Goal: Transaction & Acquisition: Purchase product/service

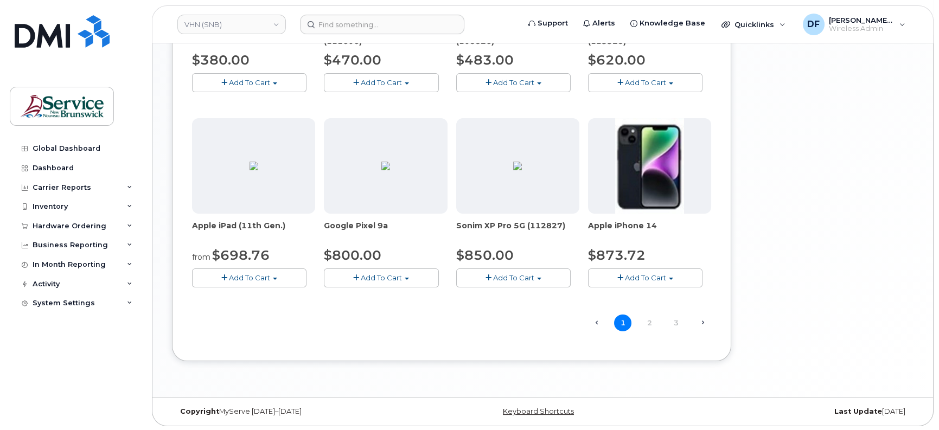
scroll to position [680, 0]
click at [648, 315] on link "2" at bounding box center [649, 322] width 17 height 17
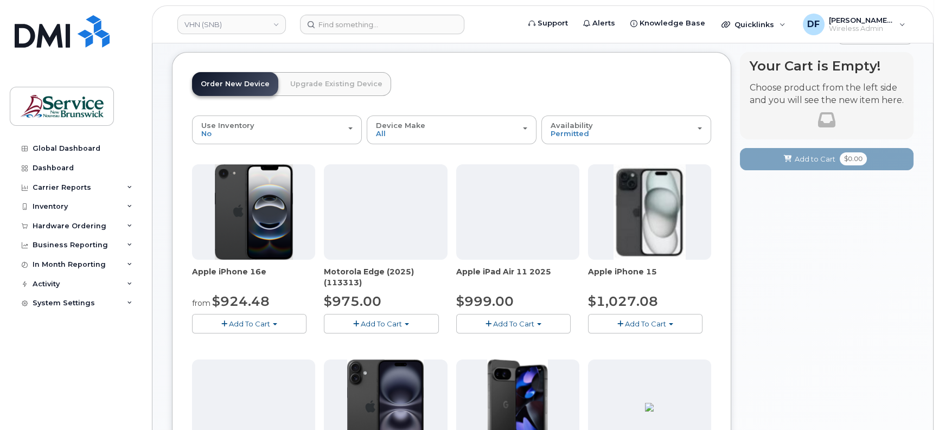
scroll to position [70, 0]
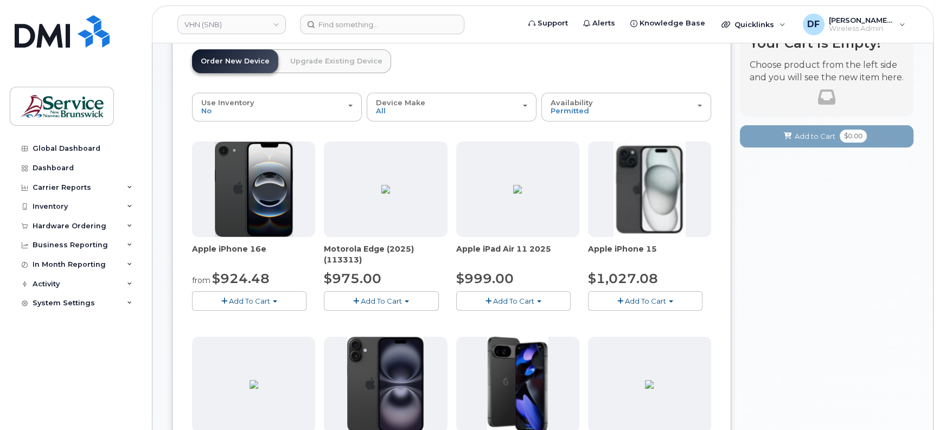
click at [249, 293] on button "Add To Cart" at bounding box center [249, 300] width 114 height 19
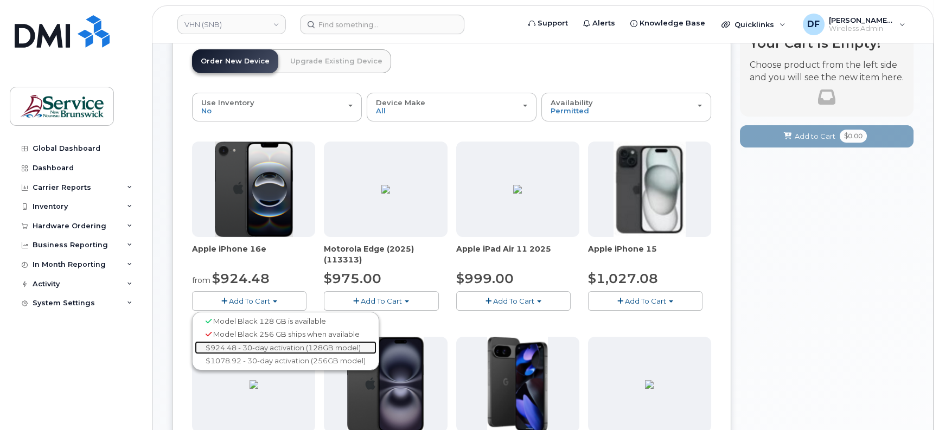
click at [226, 343] on link "$924.48 - 30-day activation (128GB model)" at bounding box center [286, 348] width 182 height 14
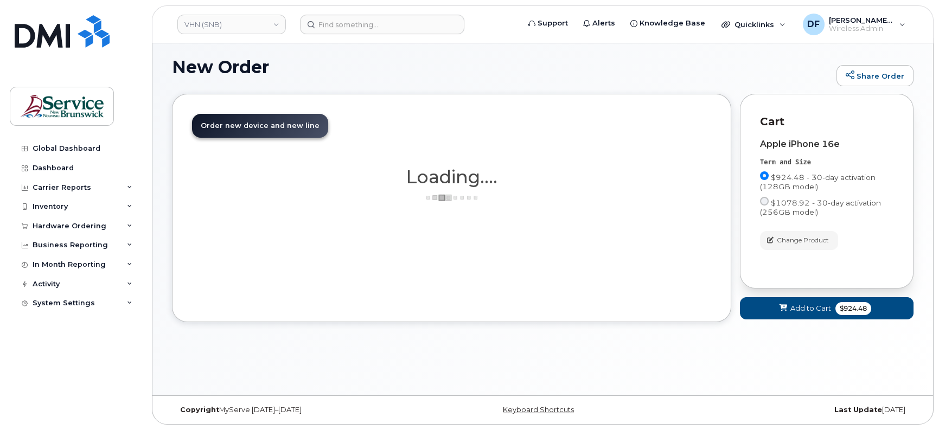
scroll to position [5, 0]
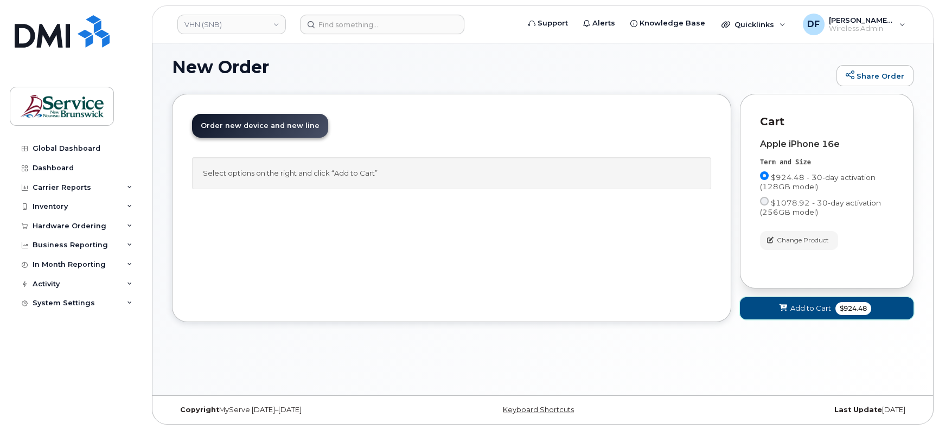
click at [845, 307] on span "$924.48" at bounding box center [853, 308] width 36 height 13
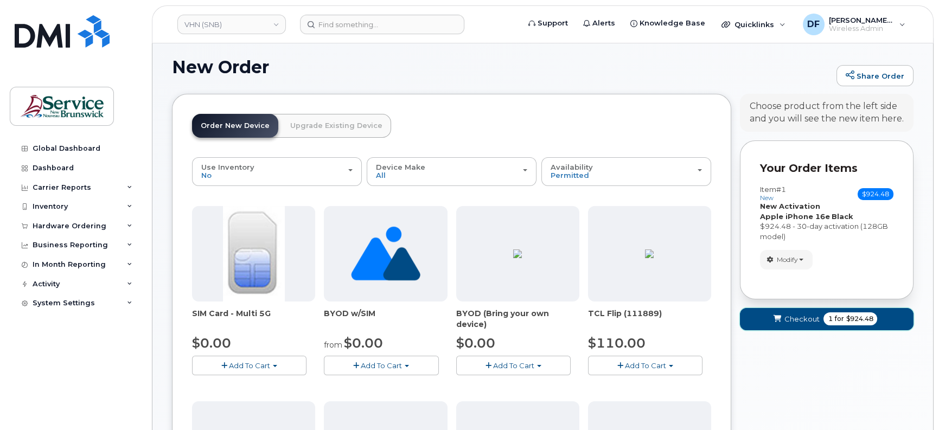
click at [827, 312] on span "1 for $924.48" at bounding box center [850, 318] width 54 height 13
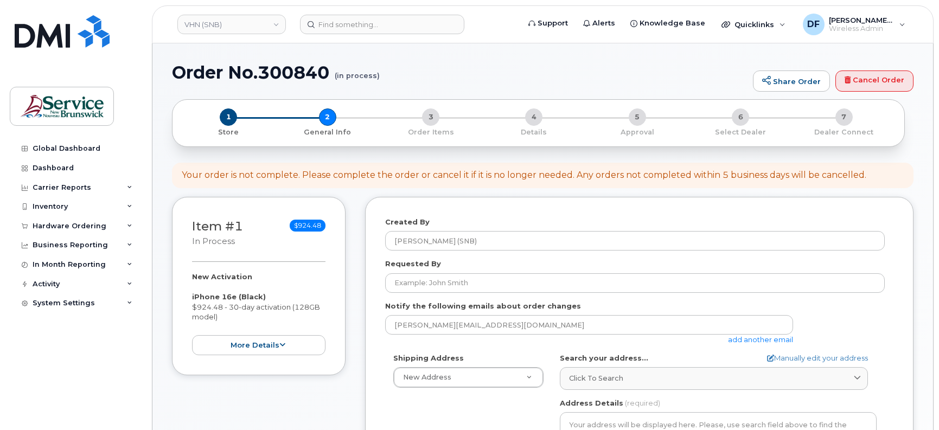
select select
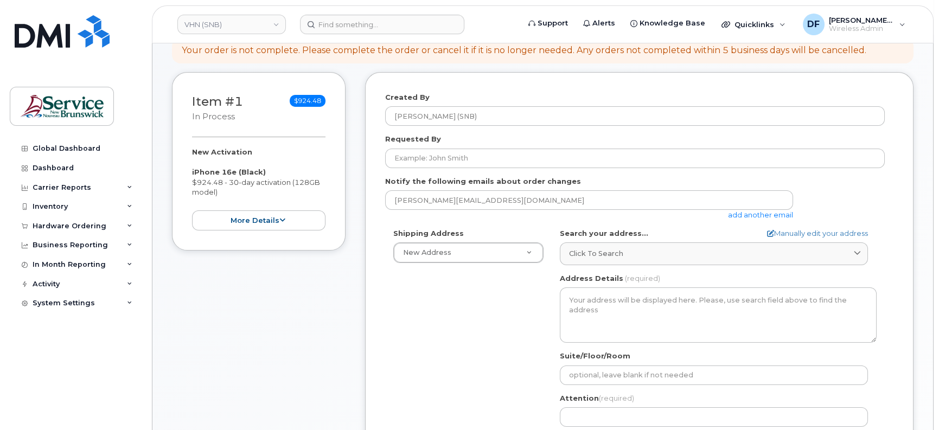
scroll to position [136, 0]
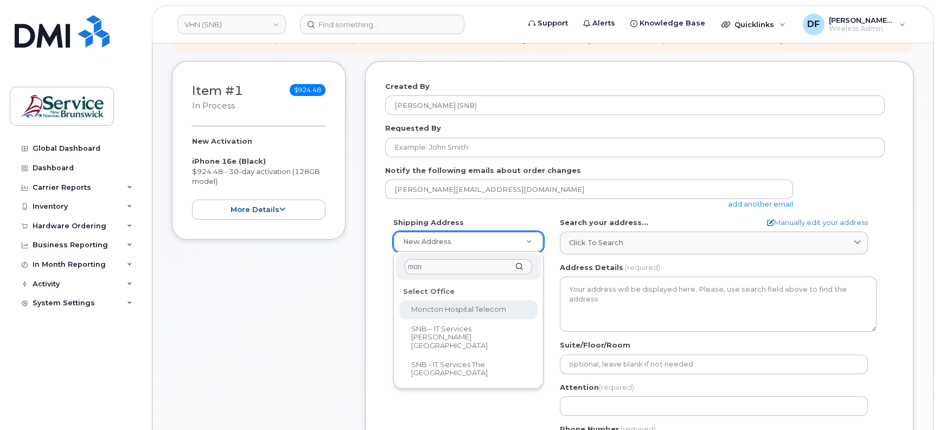
type input "mon"
select select
type textarea "135 Macbeath Ave Moncton New Brunswick E1C 6Z8"
type input "[PERSON_NAME]"
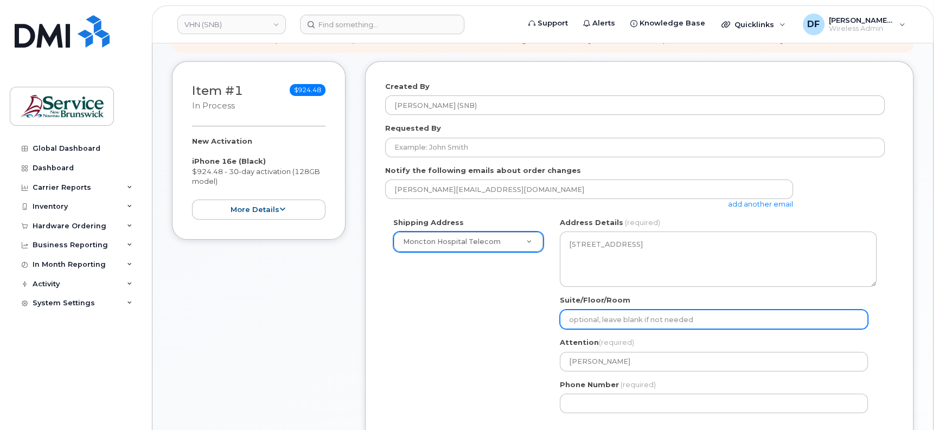
click at [626, 323] on input "Suite/Floor/Room" at bounding box center [714, 320] width 308 height 20
paste input "WO0000000483520"
select select
type input "WO0000000483520"
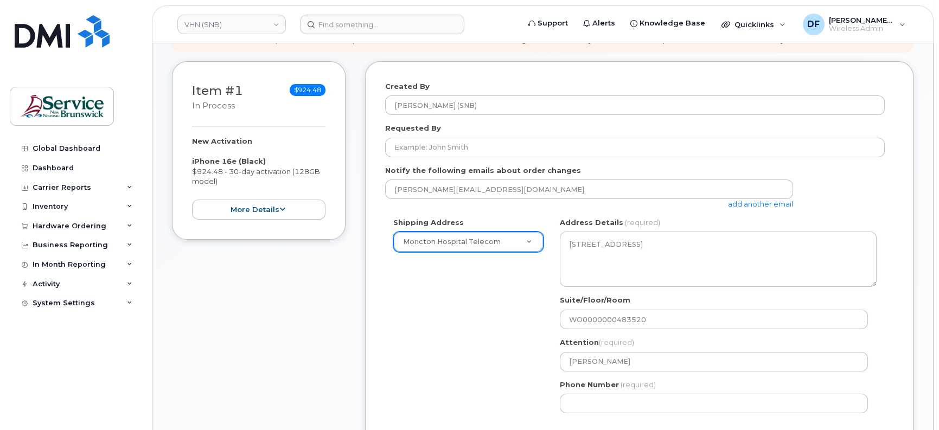
click at [506, 315] on div "Shipping Address Moncton Hospital Telecom New Address ASD-E Main Office ASD-N B…" at bounding box center [635, 320] width 500 height 204
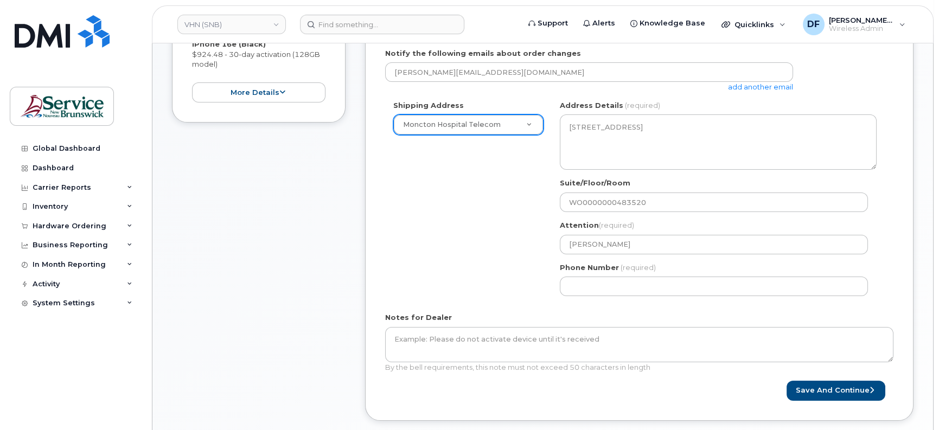
scroll to position [271, 0]
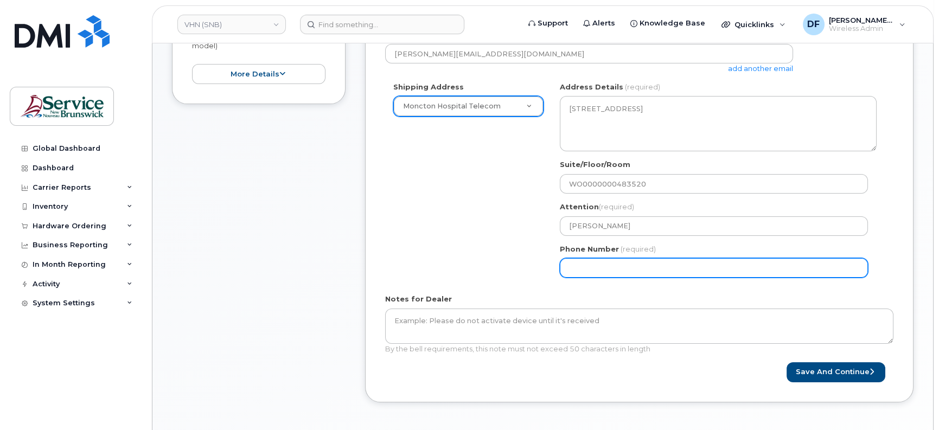
click at [603, 262] on input "Phone Number" at bounding box center [714, 268] width 308 height 20
type input "5063809638"
type input "[PERSON_NAME]"
select select
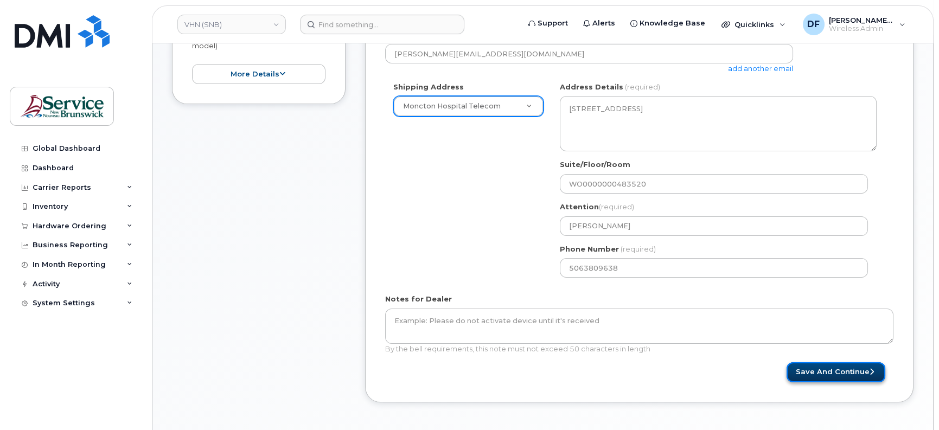
click at [858, 373] on button "Save and Continue" at bounding box center [836, 372] width 99 height 20
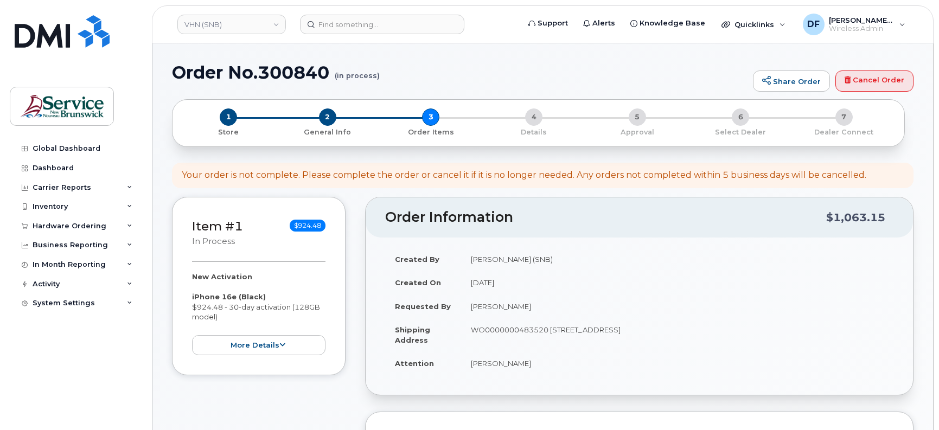
select select
click at [324, 117] on span "2" at bounding box center [327, 116] width 17 height 17
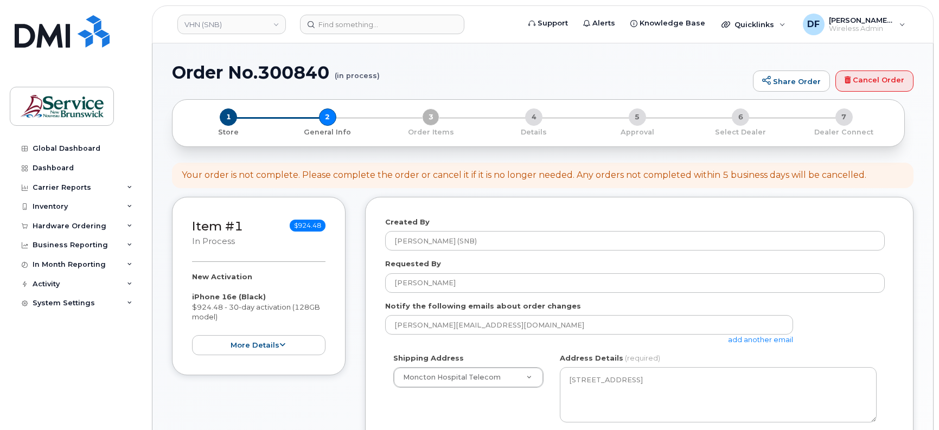
select select
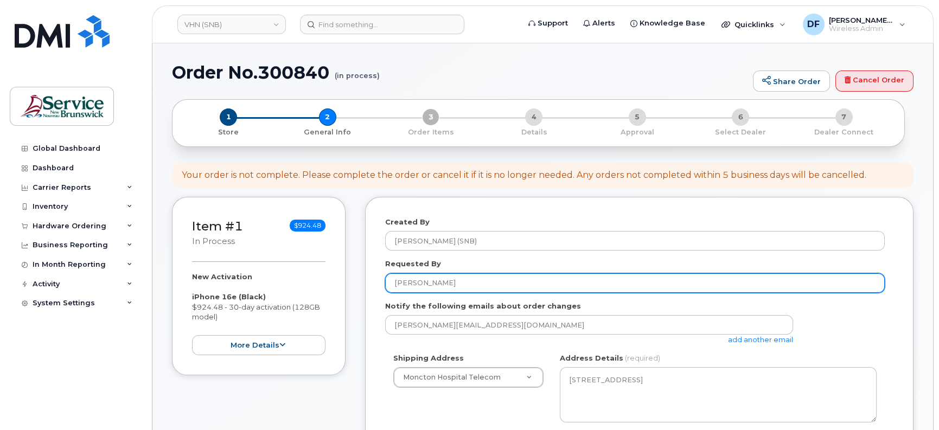
drag, startPoint x: 458, startPoint y: 279, endPoint x: 328, endPoint y: 293, distance: 130.9
paste input "Melissa Sisk"
type input "Melissa Sisk"
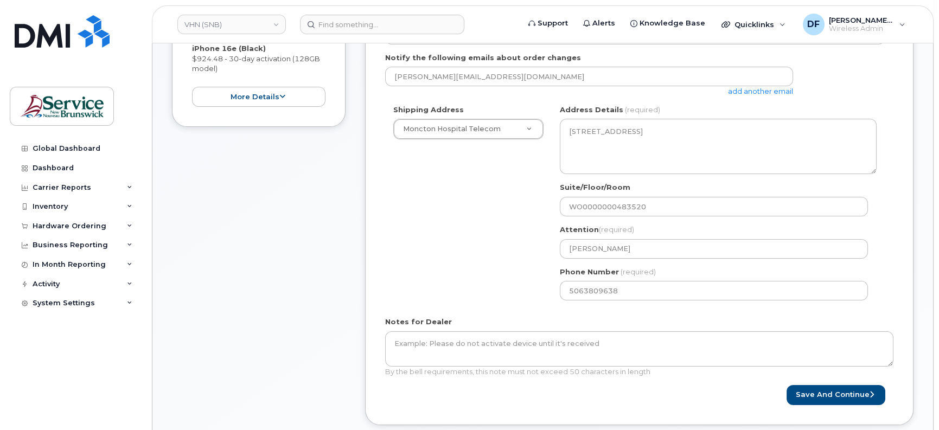
scroll to position [271, 0]
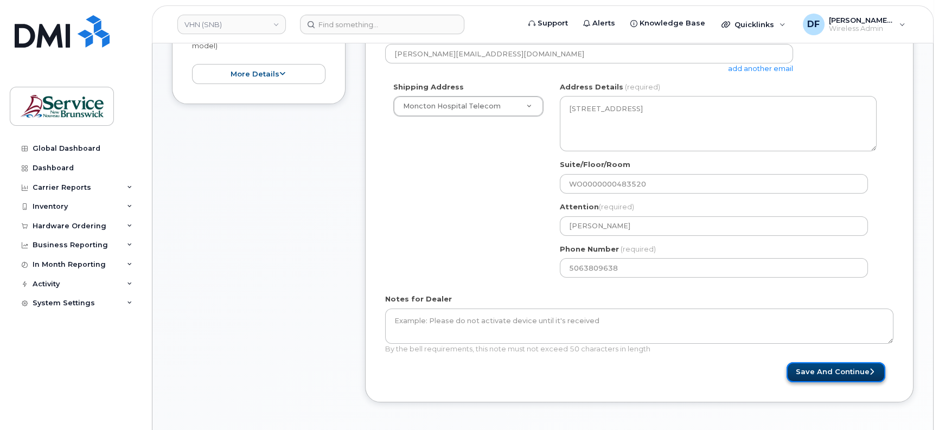
click at [814, 366] on button "Save and Continue" at bounding box center [836, 372] width 99 height 20
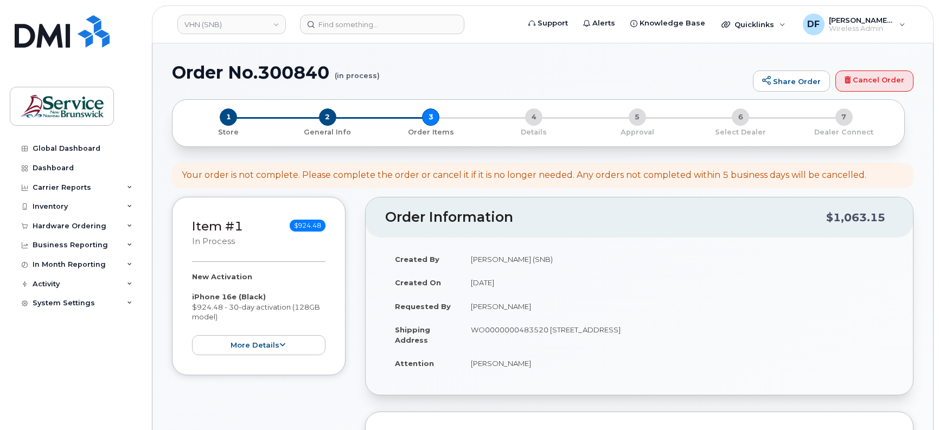
select select
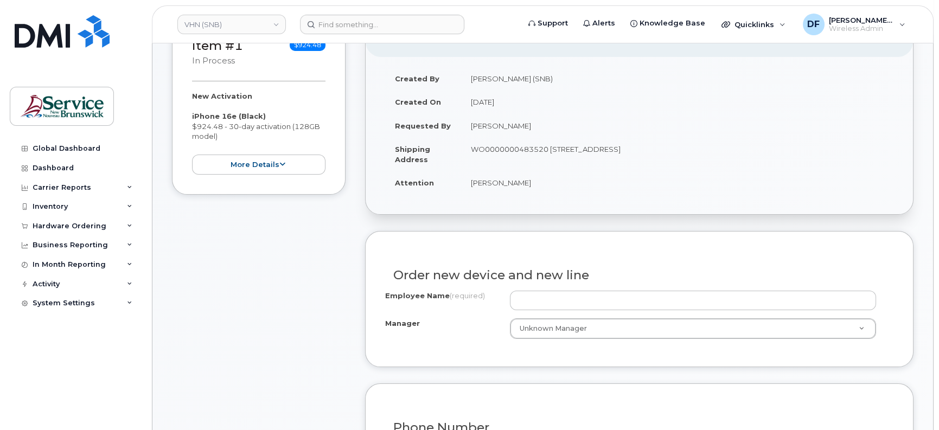
scroll to position [203, 0]
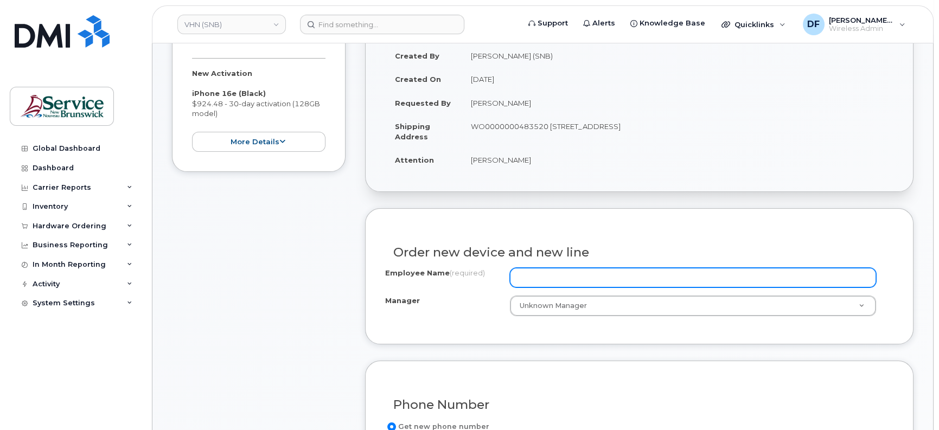
click at [543, 276] on input "Employee Name (required)" at bounding box center [693, 278] width 366 height 20
paste input "[PERSON_NAME]"
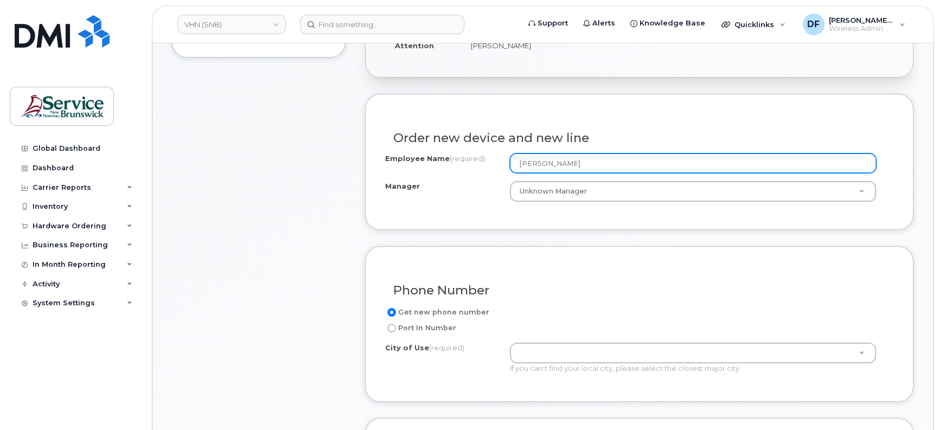
scroll to position [475, 0]
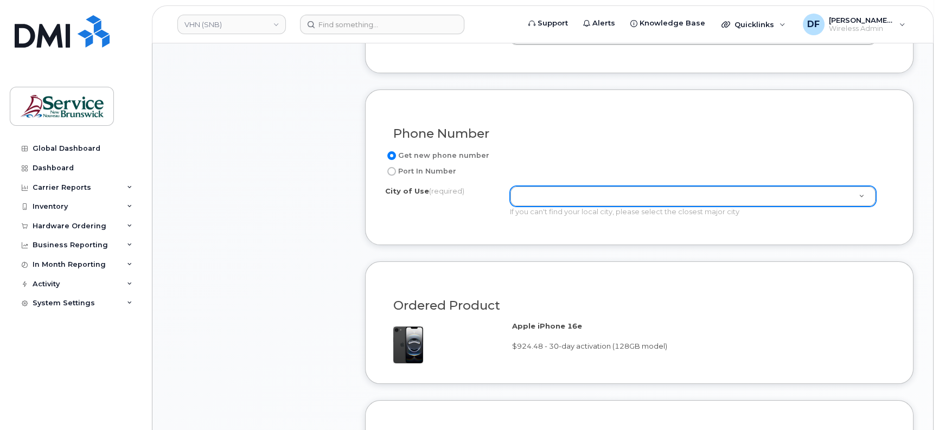
type input "[PERSON_NAME]"
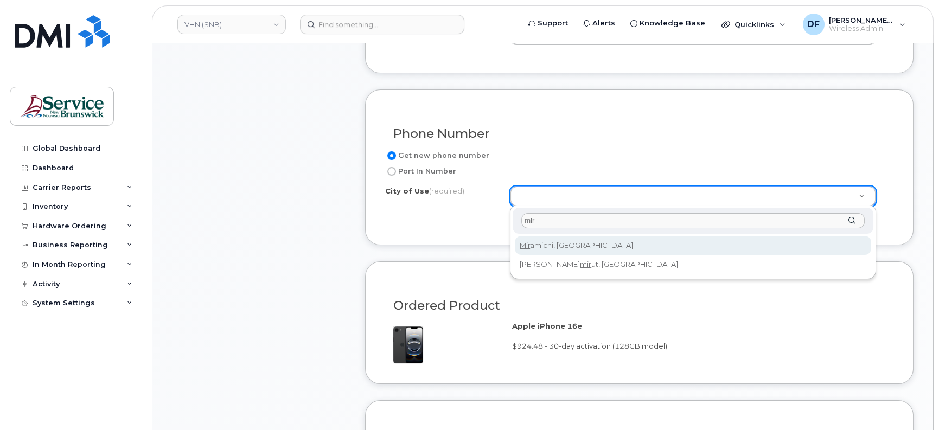
type input "mir"
type input "1813"
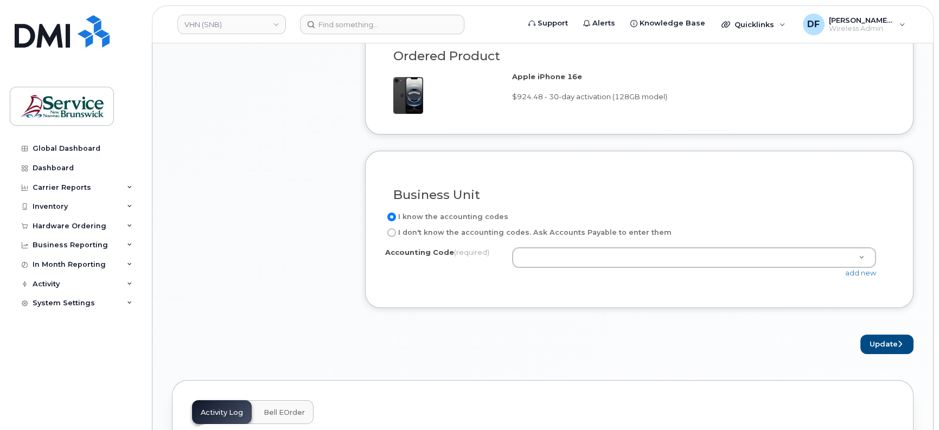
scroll to position [746, 0]
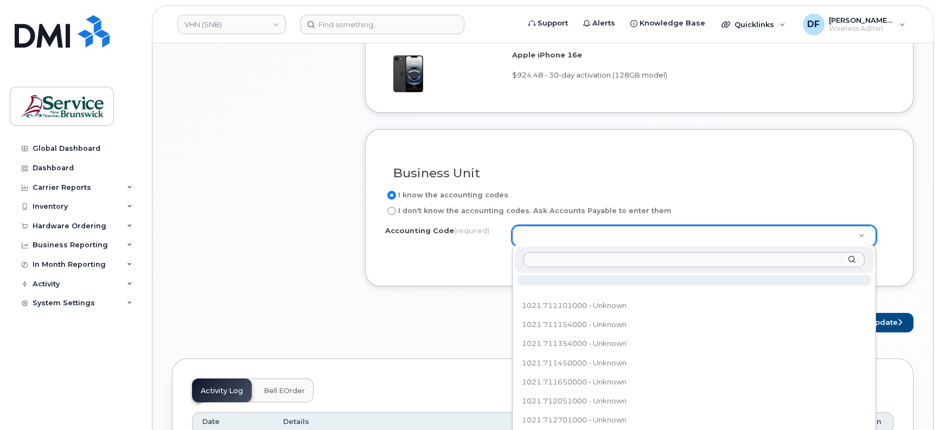
type input "965.715101900"
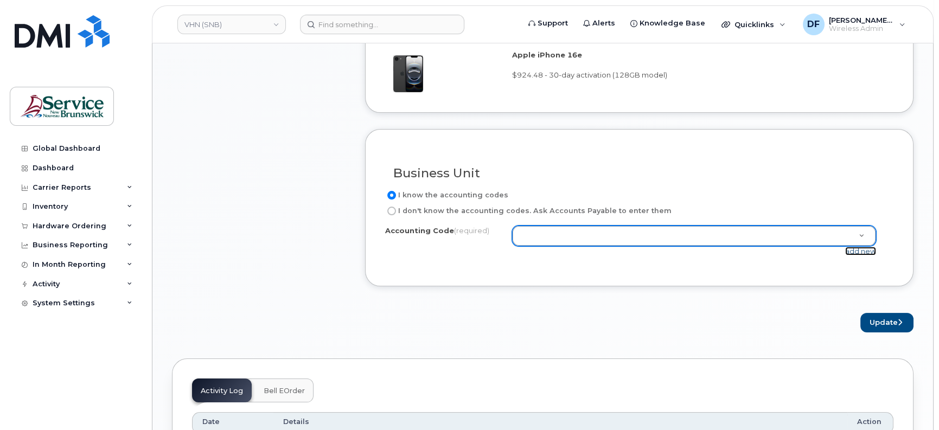
click at [860, 251] on link "add new" at bounding box center [860, 251] width 31 height 9
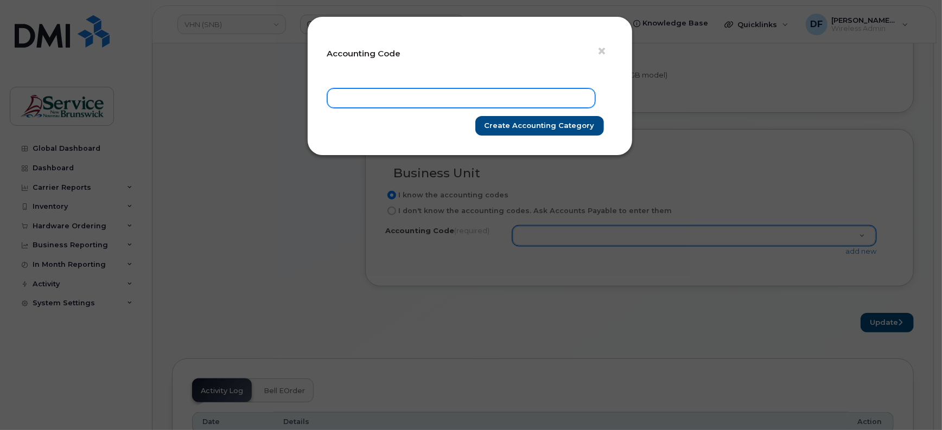
click at [400, 99] on input "text" at bounding box center [461, 98] width 268 height 20
paste input "965.715101900"
click at [349, 103] on input "965.715101900" at bounding box center [461, 98] width 268 height 20
type input "9651.715101900"
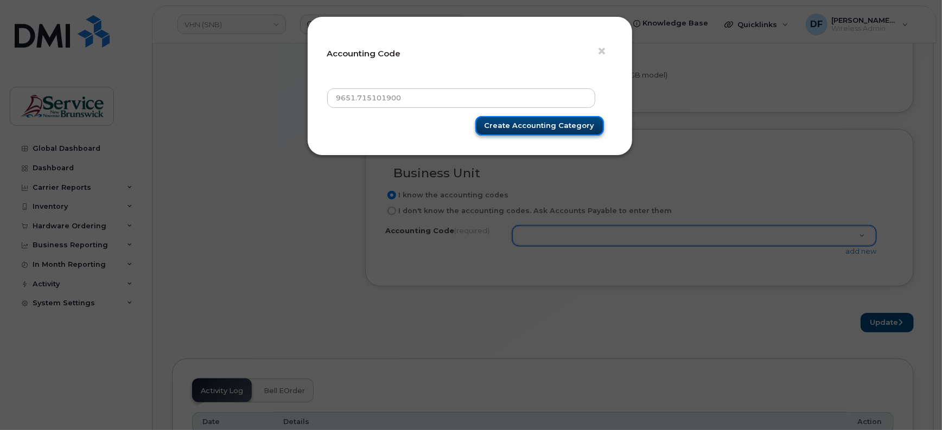
click at [530, 127] on input "Create Accounting category" at bounding box center [539, 126] width 129 height 20
type input "Create Accounting category"
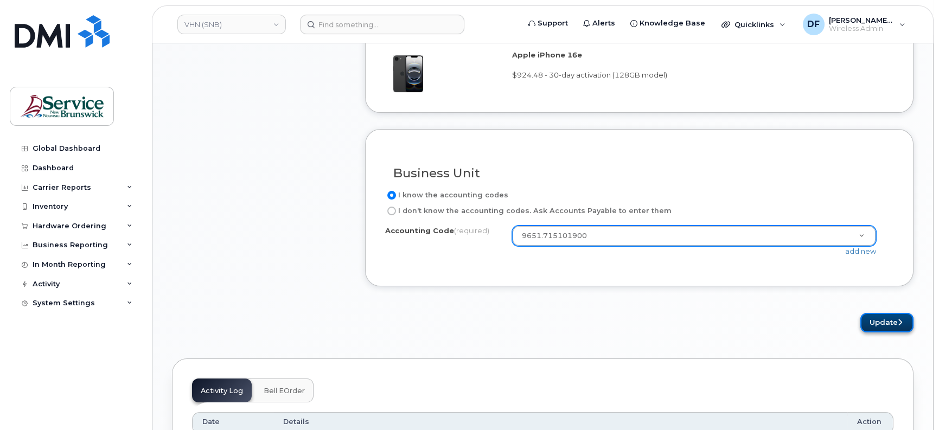
click at [879, 314] on button "Update" at bounding box center [886, 323] width 53 height 20
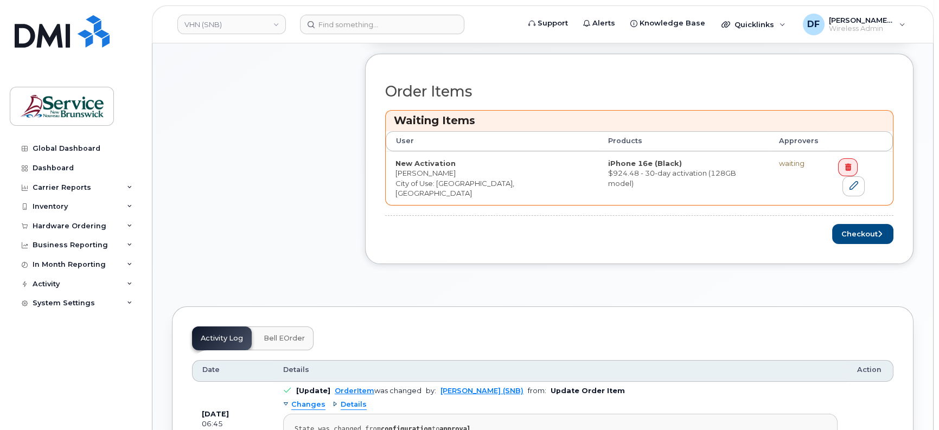
scroll to position [407, 0]
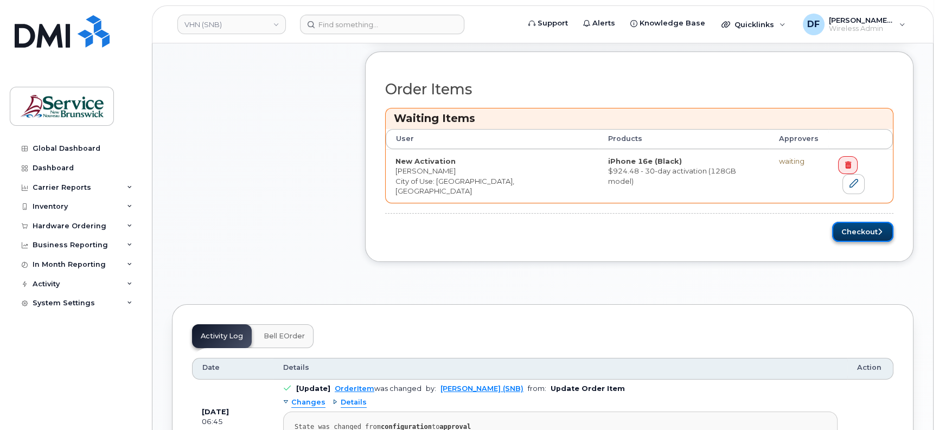
click at [856, 222] on button "Checkout" at bounding box center [862, 232] width 61 height 20
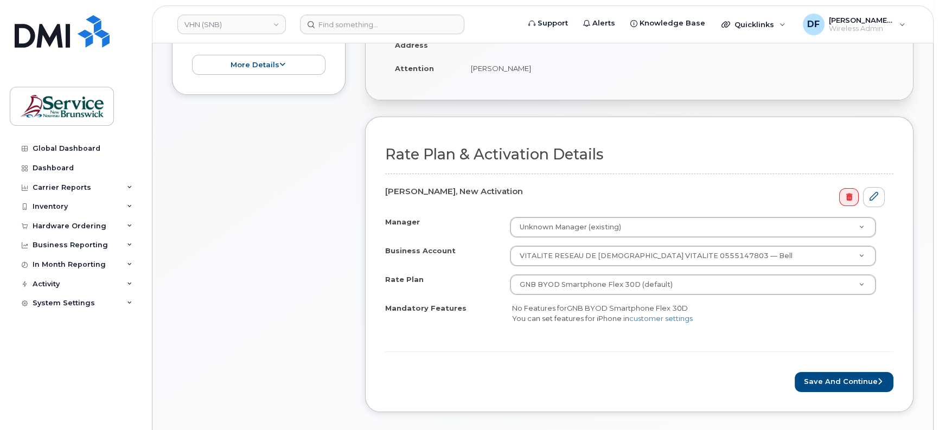
scroll to position [271, 0]
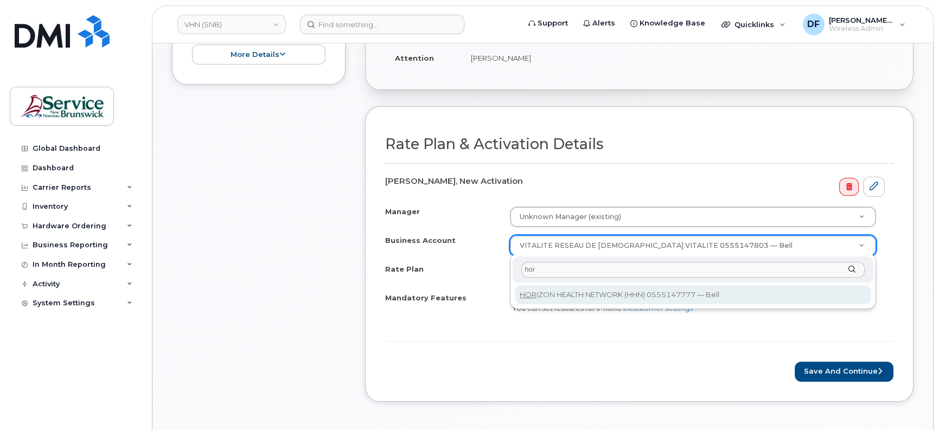
type input "hor"
select select "12913"
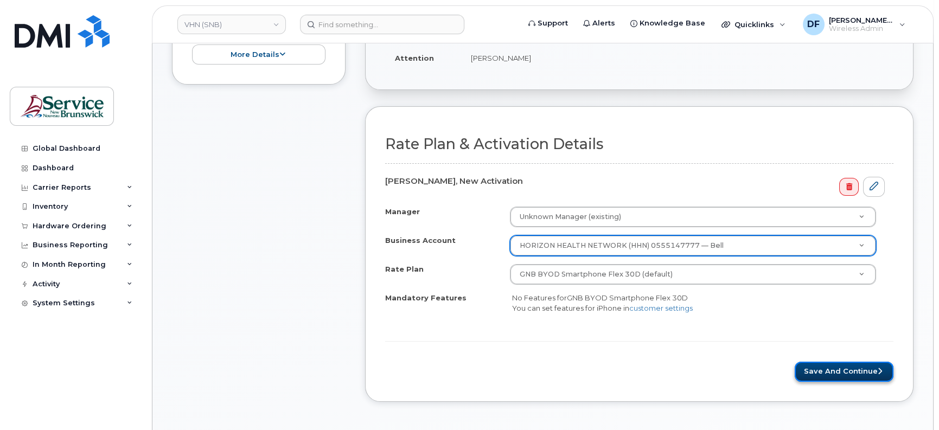
click at [823, 362] on button "Save and Continue" at bounding box center [844, 372] width 99 height 20
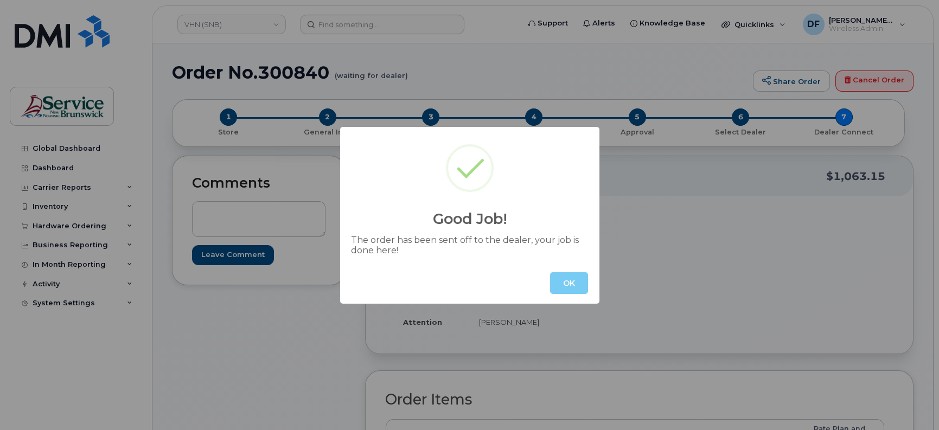
click at [578, 284] on button "OK" at bounding box center [569, 283] width 38 height 22
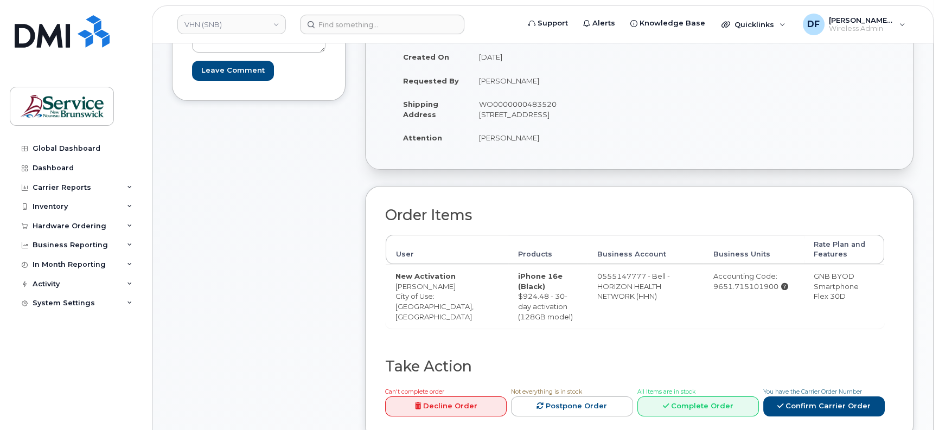
scroll to position [271, 0]
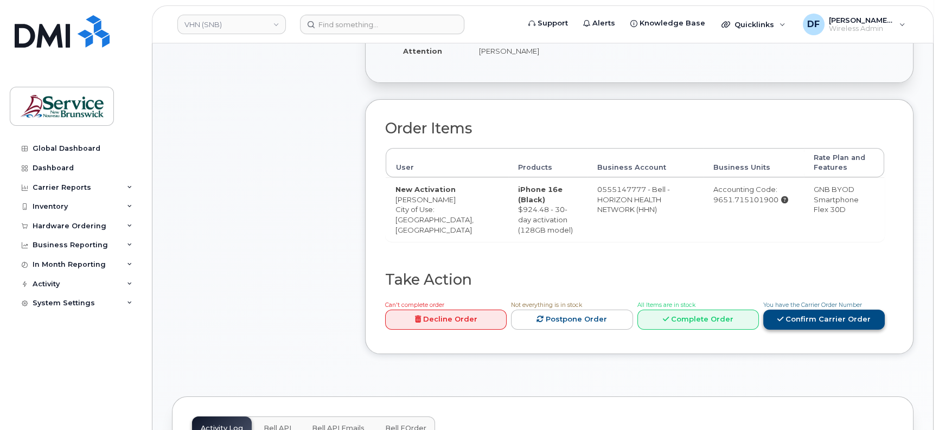
click at [788, 317] on link "Confirm Carrier Order" at bounding box center [824, 320] width 122 height 20
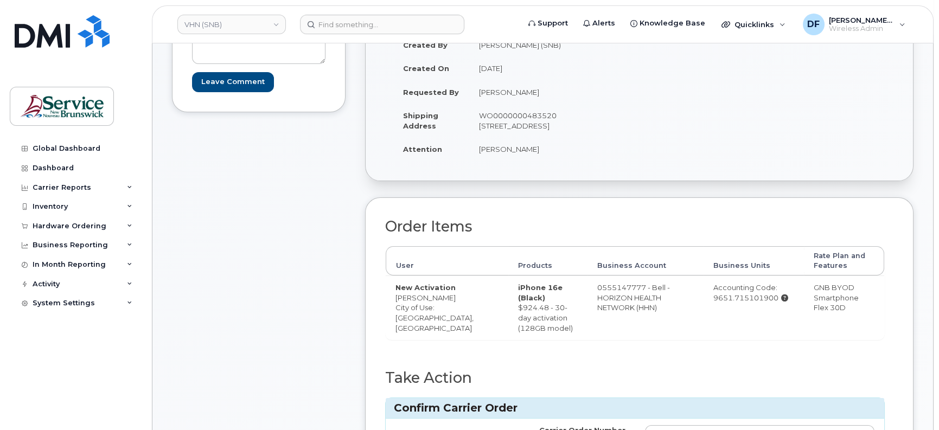
scroll to position [0, 0]
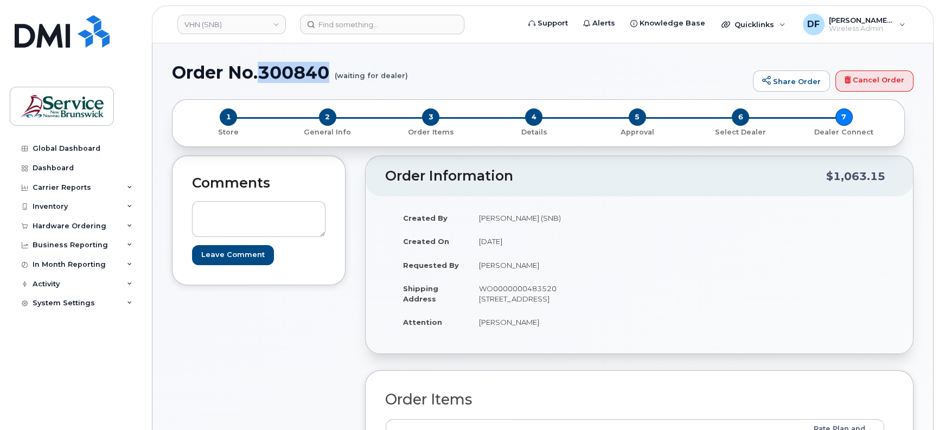
drag, startPoint x: 329, startPoint y: 72, endPoint x: 264, endPoint y: 78, distance: 65.4
click at [264, 78] on h1 "Order No.300840 (waiting for dealer)" at bounding box center [460, 72] width 576 height 19
copy h1 "300840"
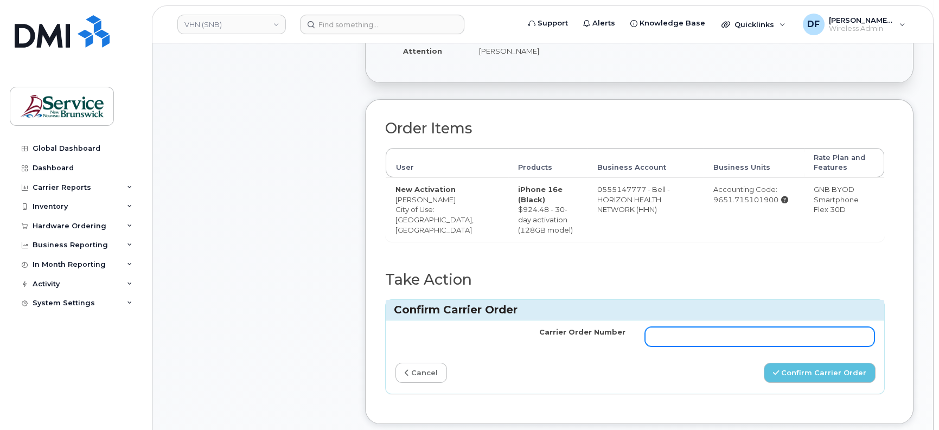
click at [683, 335] on input "Carrier Order Number" at bounding box center [760, 337] width 230 height 20
paste input "300840"
type input "300840"
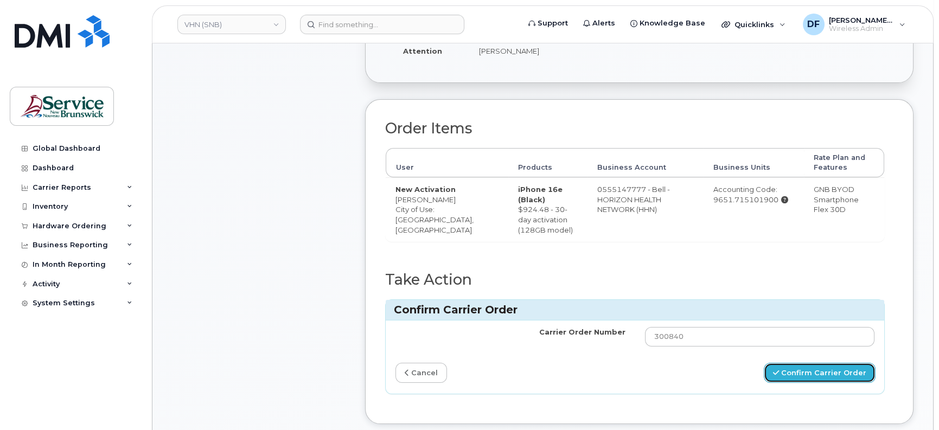
click at [822, 370] on button "Confirm Carrier Order" at bounding box center [820, 373] width 112 height 20
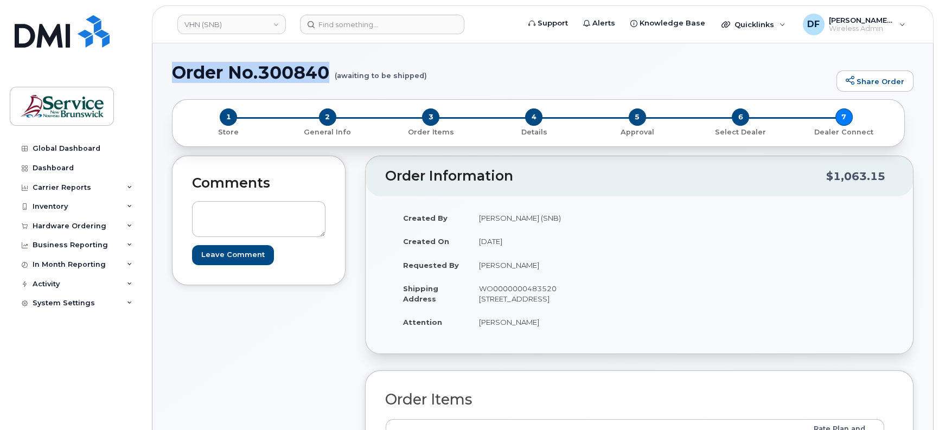
drag, startPoint x: 324, startPoint y: 73, endPoint x: 176, endPoint y: 71, distance: 148.6
click at [176, 71] on h1 "Order No.300840 (awaiting to be shipped)" at bounding box center [501, 72] width 659 height 19
copy h1 "Order No.300840"
